Goal: Transaction & Acquisition: Book appointment/travel/reservation

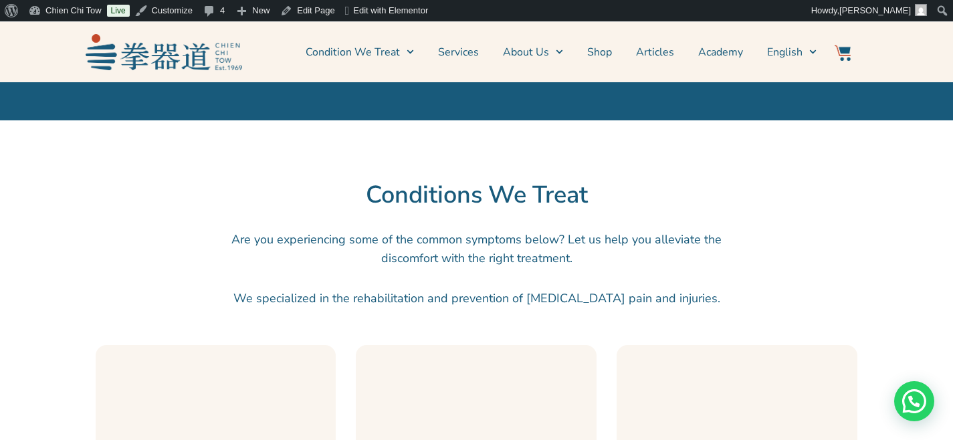
scroll to position [1262, 0]
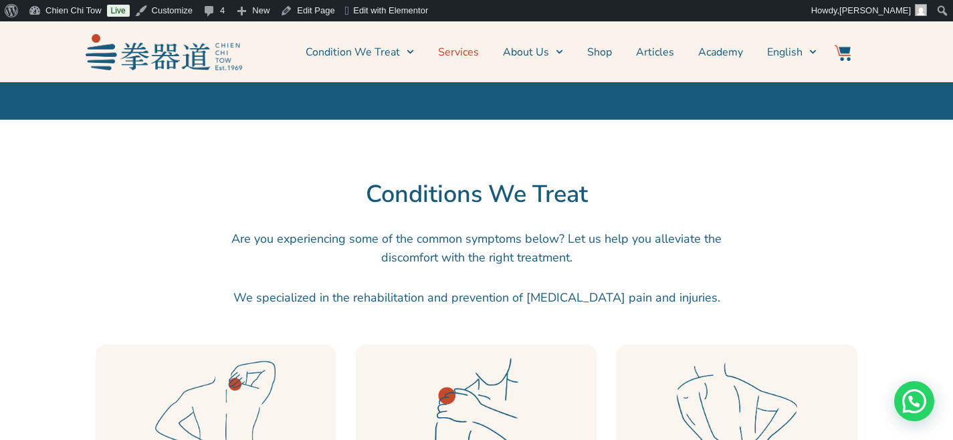
click at [466, 55] on link "Services" at bounding box center [458, 51] width 41 height 33
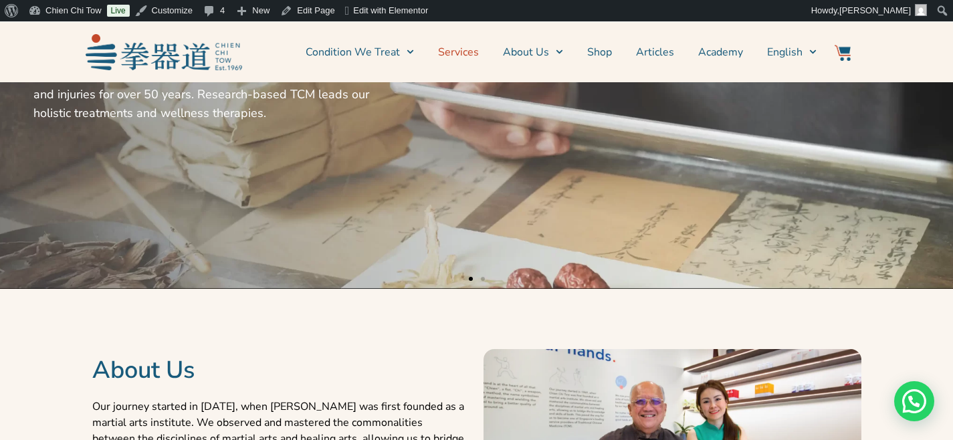
scroll to position [429, 0]
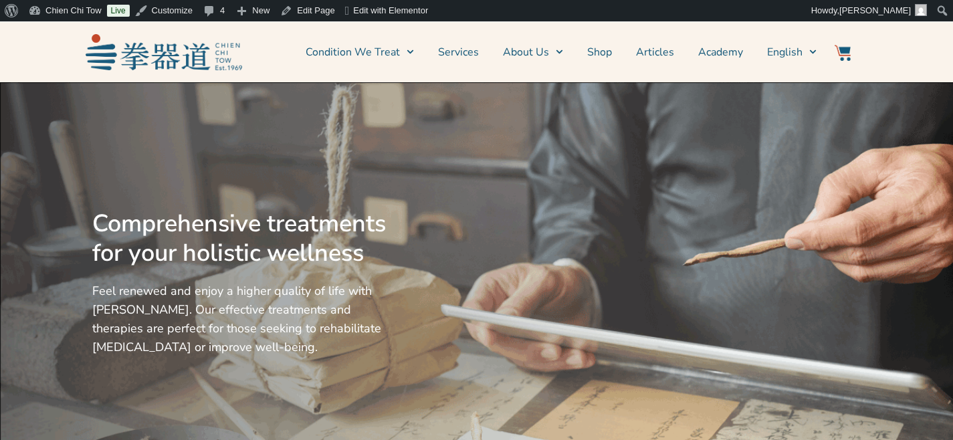
scroll to position [272, 0]
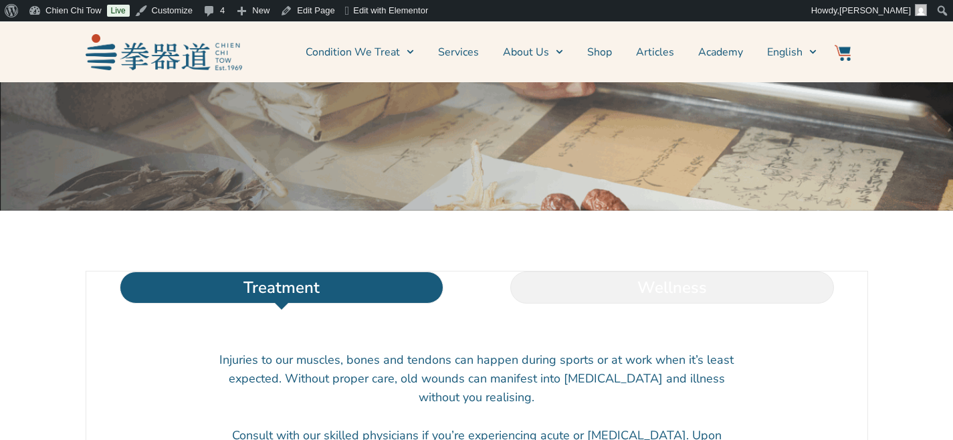
click at [625, 304] on li "Wellness" at bounding box center [672, 287] width 390 height 32
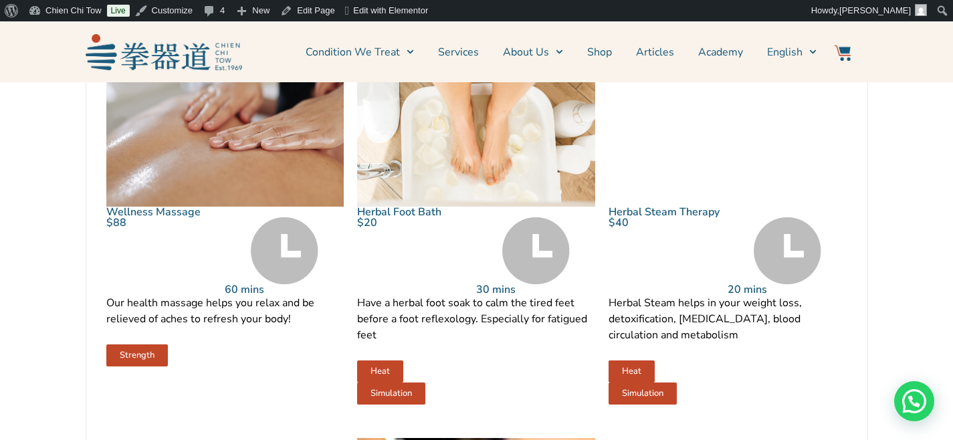
scroll to position [620, 0]
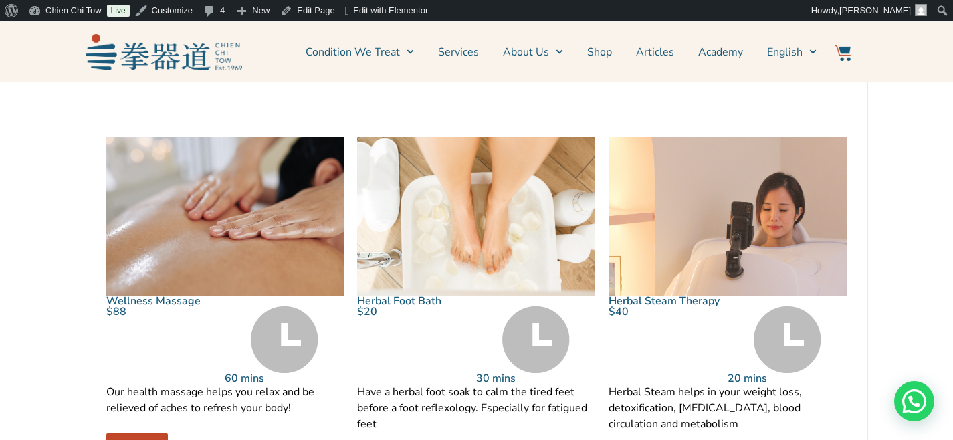
click at [318, 218] on img at bounding box center [225, 216] width 238 height 158
click at [280, 185] on img at bounding box center [225, 216] width 238 height 158
